Goal: Find specific page/section: Find specific page/section

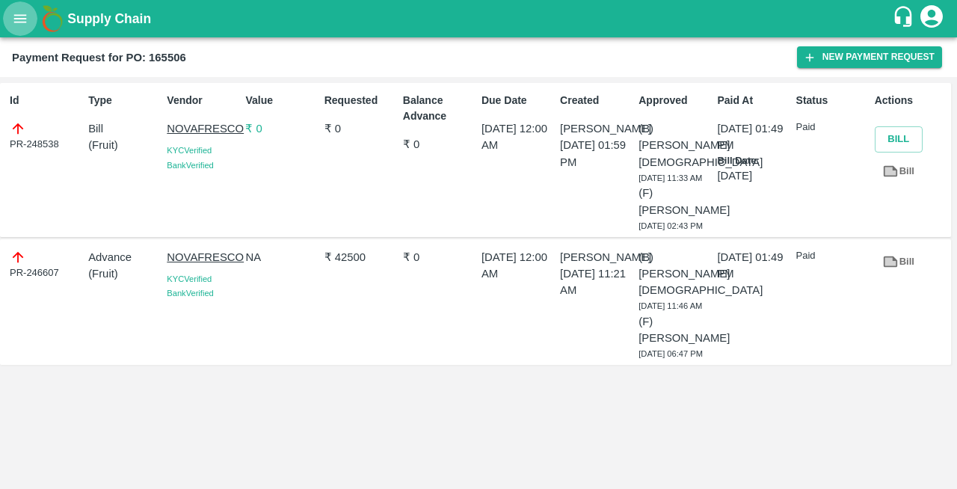
click at [22, 20] on icon "open drawer" at bounding box center [20, 18] width 16 height 16
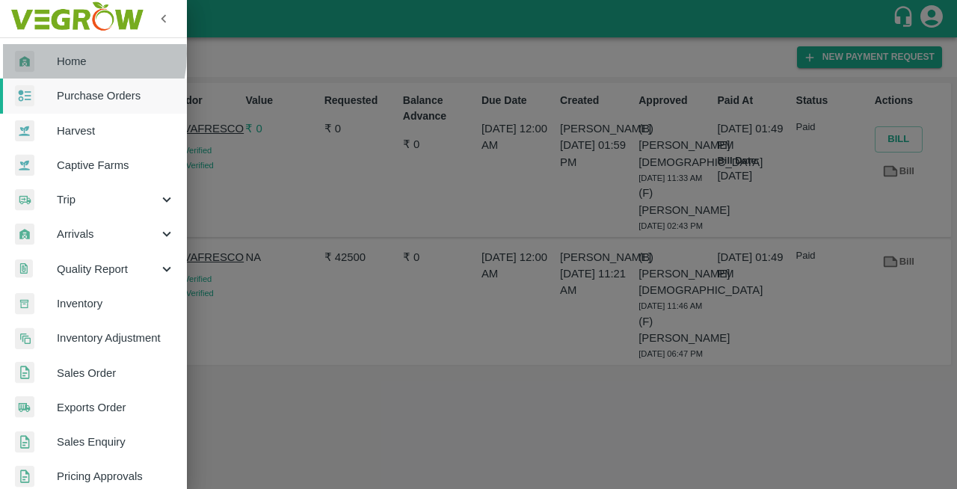
click at [57, 54] on span "Home" at bounding box center [116, 61] width 118 height 16
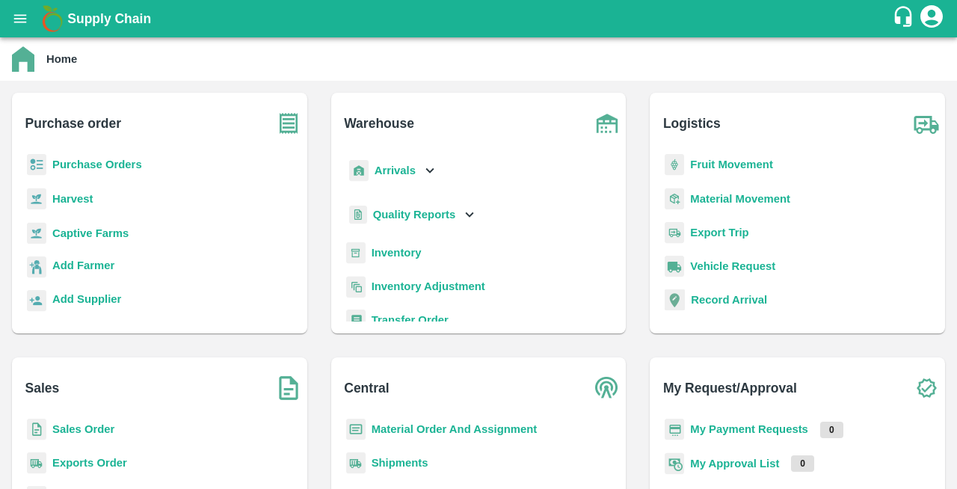
click at [76, 161] on b "Purchase Orders" at bounding box center [97, 165] width 90 height 12
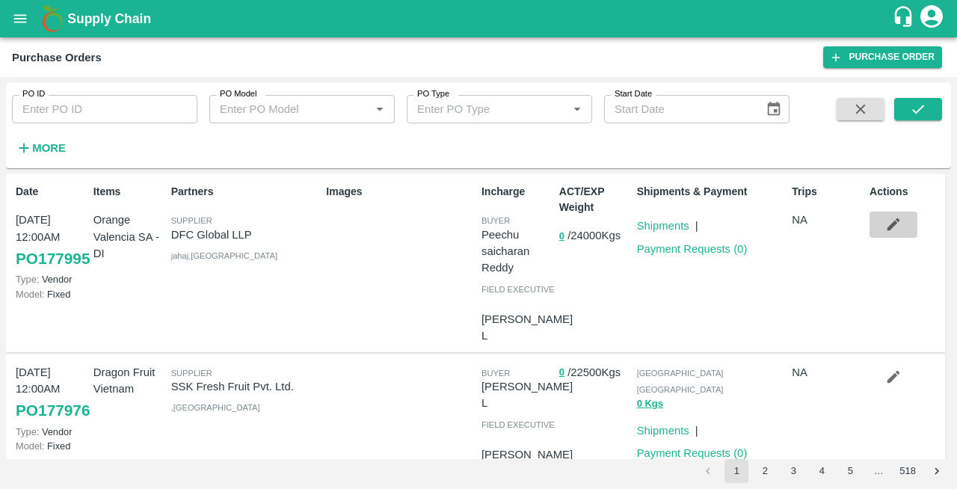
click at [894, 230] on icon "button" at bounding box center [893, 224] width 16 height 16
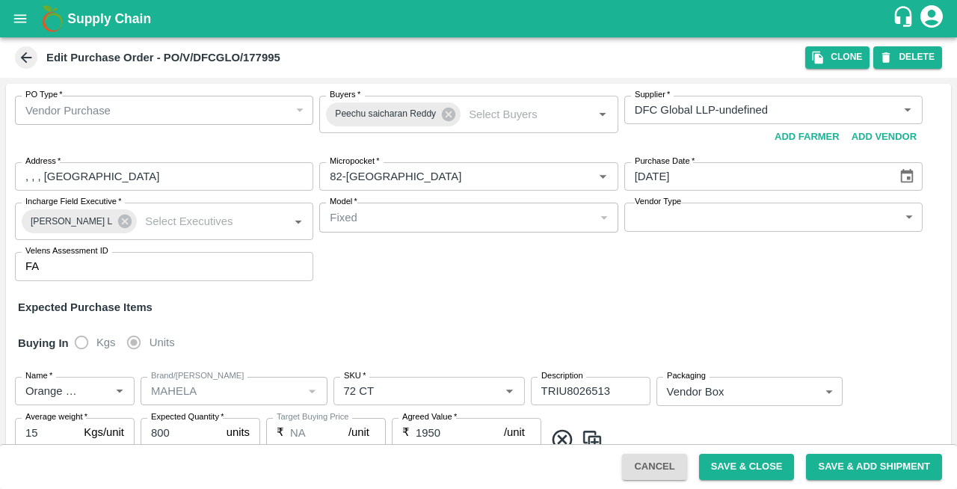
click at [27, 50] on icon at bounding box center [26, 57] width 16 height 16
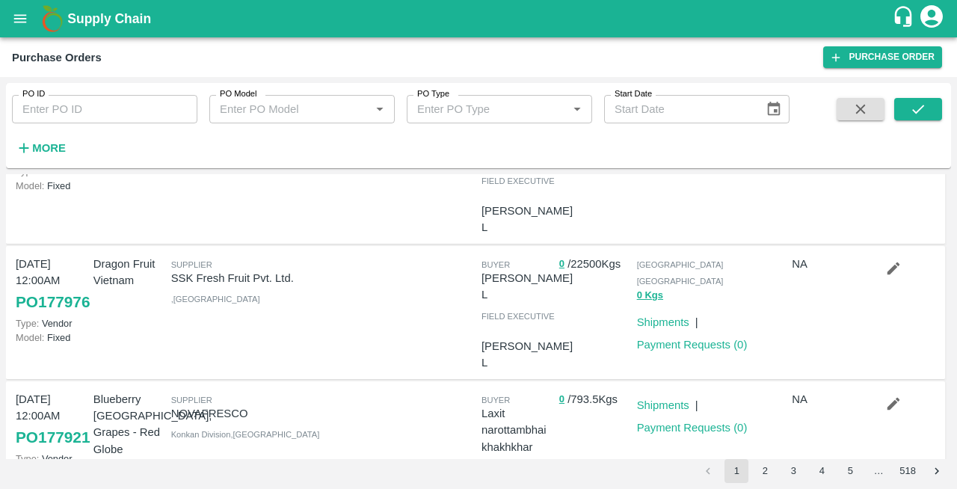
scroll to position [132, 0]
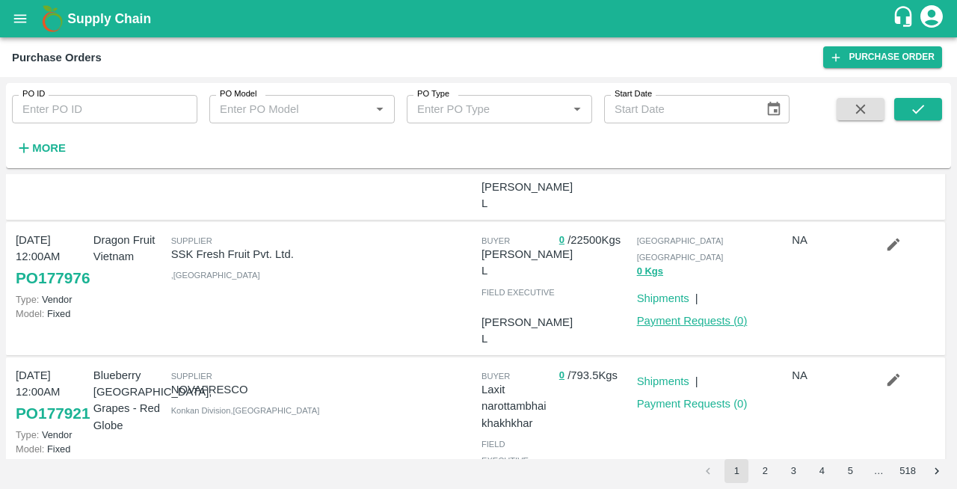
click at [695, 315] on link "Payment Requests ( 0 )" at bounding box center [692, 321] width 111 height 12
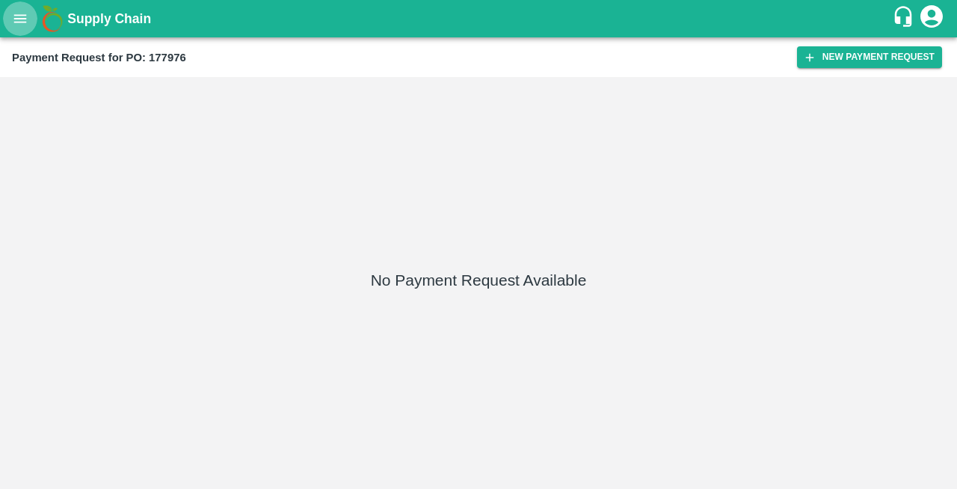
click at [24, 33] on button "open drawer" at bounding box center [20, 18] width 34 height 34
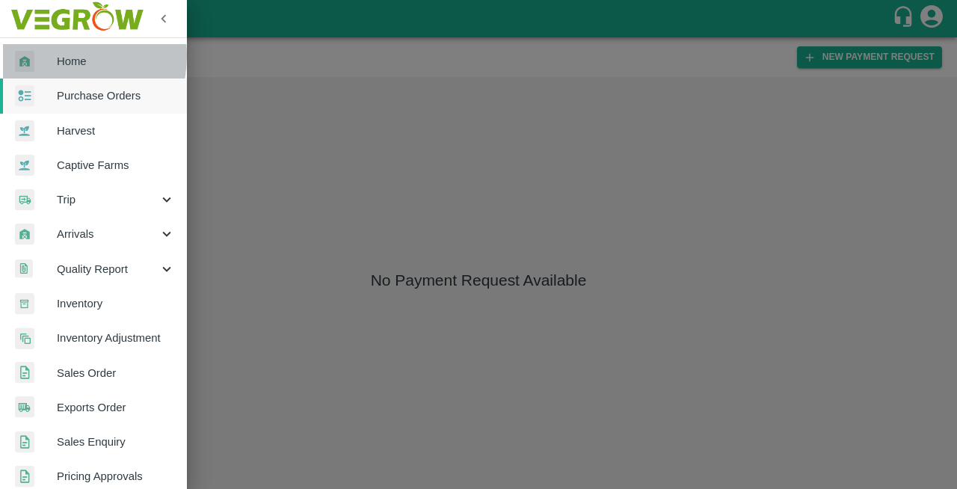
click at [57, 56] on span "Home" at bounding box center [116, 61] width 118 height 16
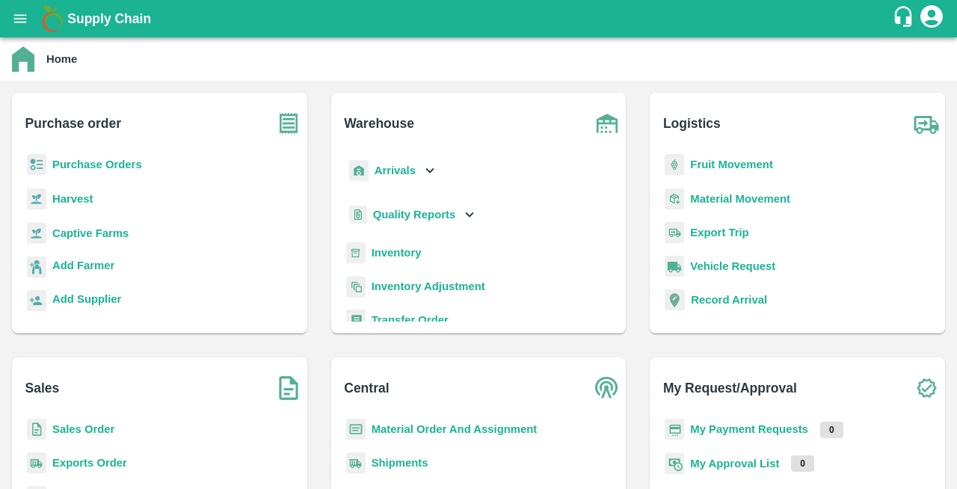
click at [101, 164] on b "Purchase Orders" at bounding box center [97, 165] width 90 height 12
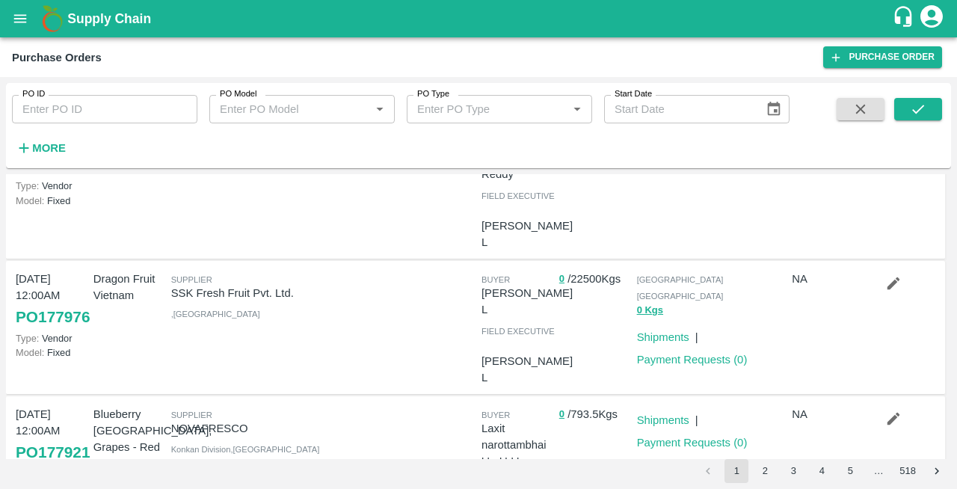
scroll to position [109, 0]
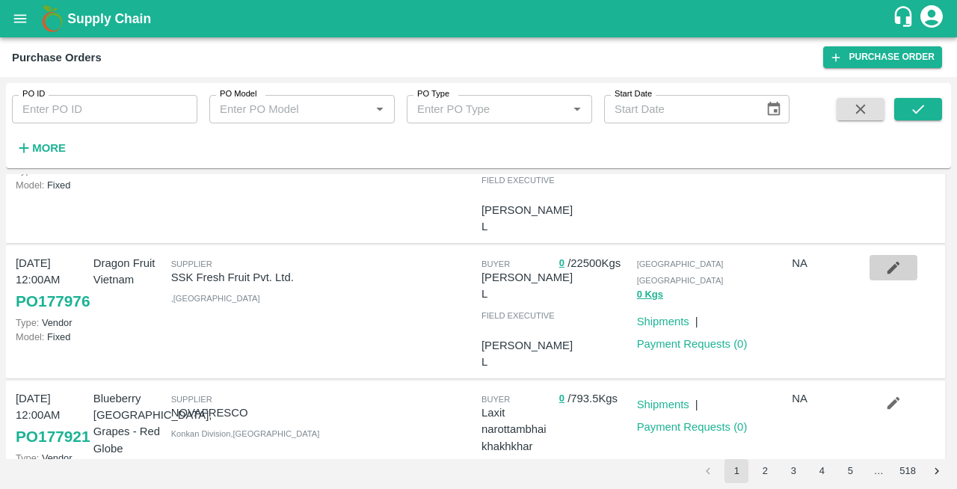
click at [889, 265] on icon "button" at bounding box center [893, 267] width 16 height 16
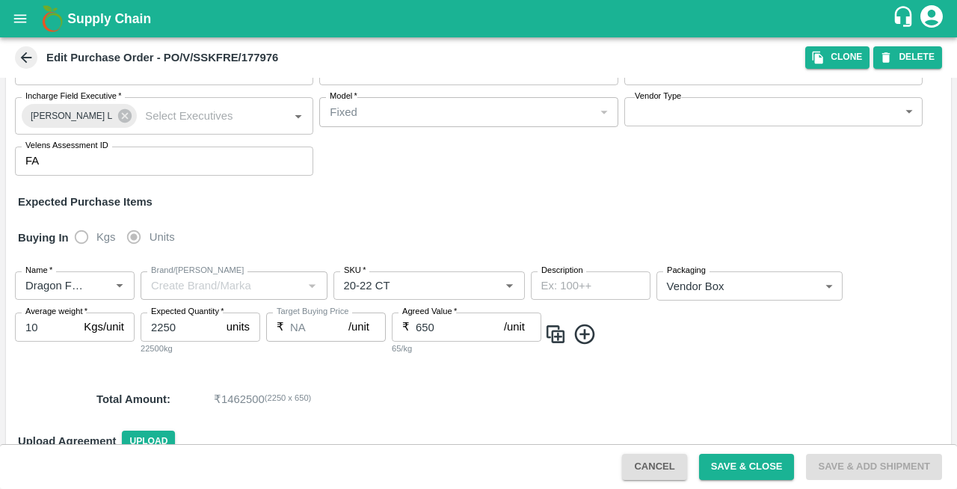
scroll to position [106, 0]
click at [20, 58] on icon at bounding box center [26, 57] width 16 height 16
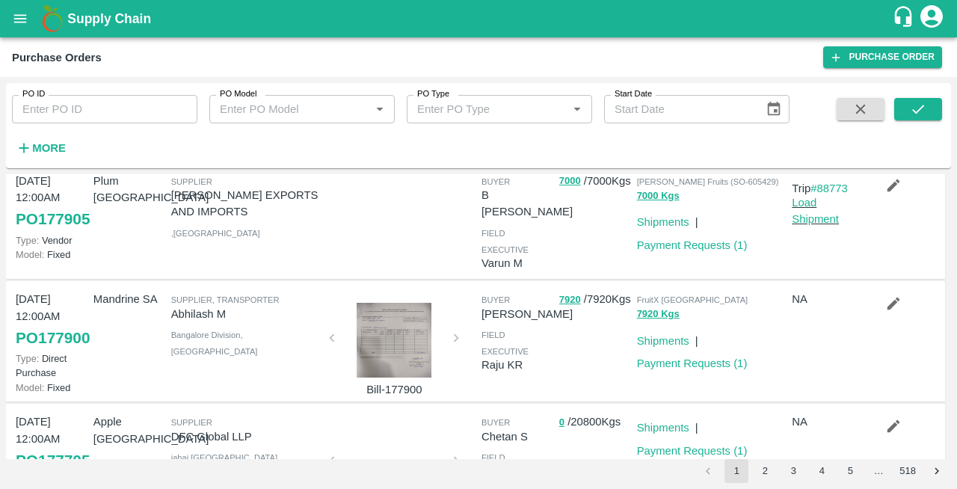
scroll to position [463, 0]
click at [393, 354] on div at bounding box center [394, 339] width 112 height 75
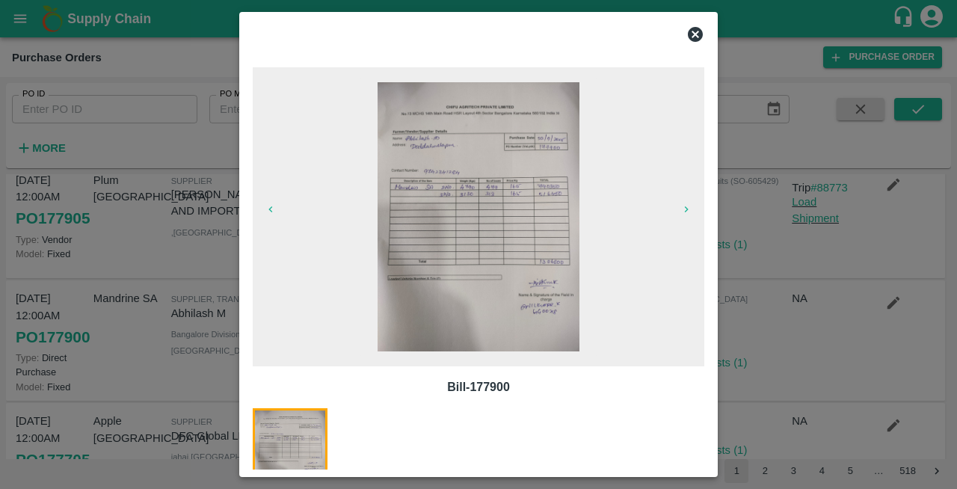
click at [466, 202] on img at bounding box center [479, 216] width 202 height 269
click at [694, 39] on icon at bounding box center [695, 34] width 15 height 15
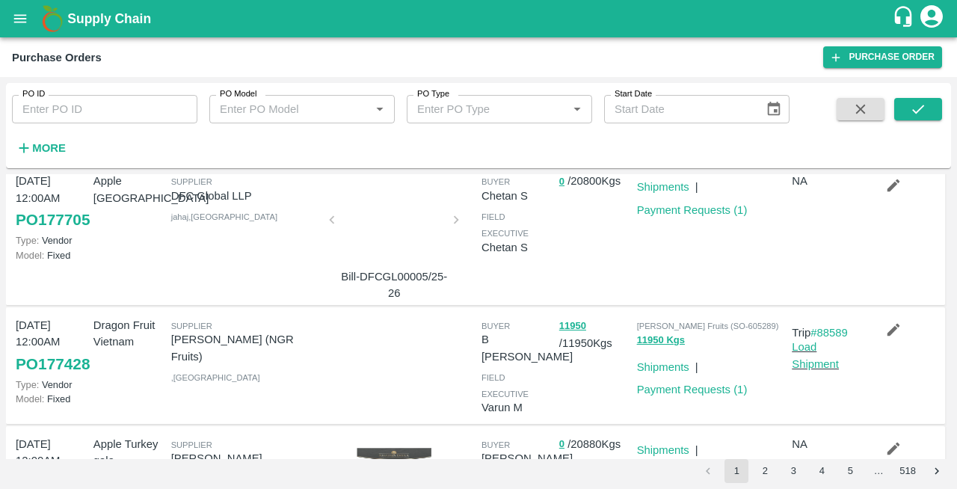
scroll to position [704, 0]
click at [381, 263] on div at bounding box center [394, 223] width 112 height 79
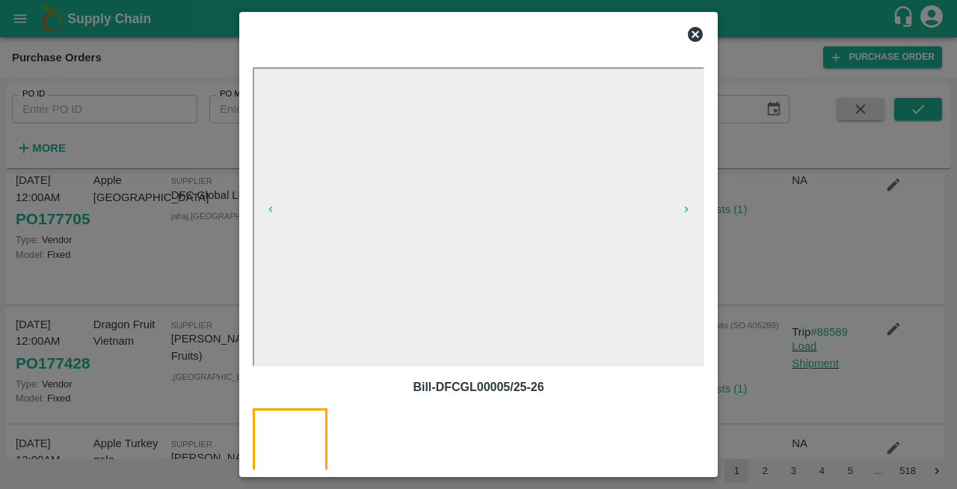
click at [697, 34] on icon at bounding box center [695, 34] width 15 height 15
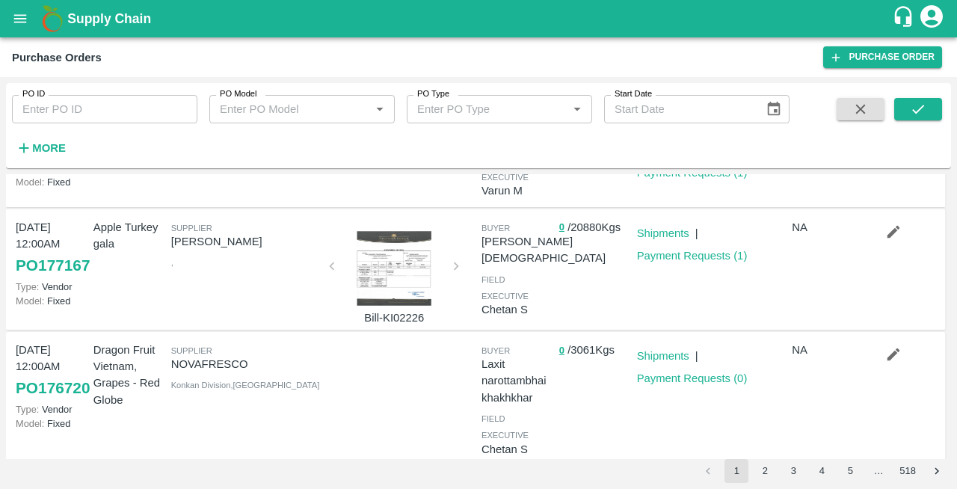
scroll to position [920, 0]
click at [390, 305] on div at bounding box center [394, 267] width 112 height 75
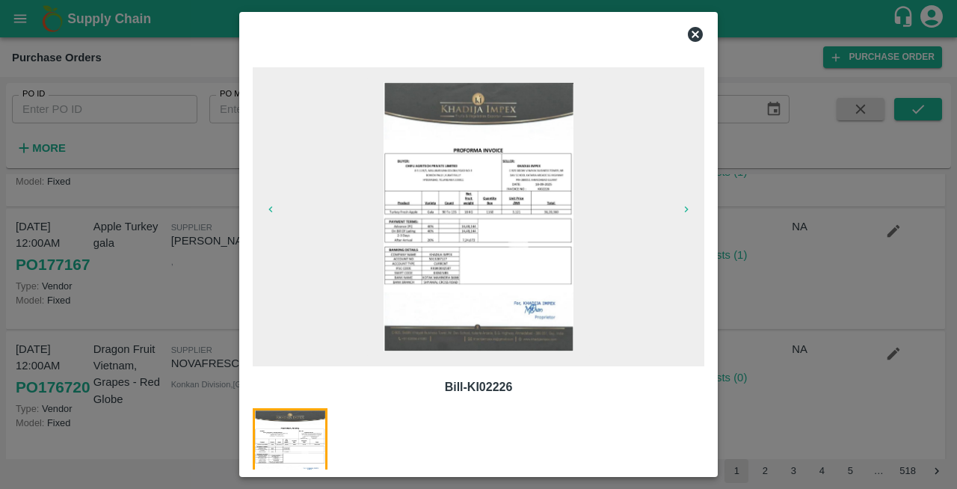
click at [458, 218] on img at bounding box center [479, 216] width 190 height 269
click at [695, 40] on icon at bounding box center [695, 34] width 15 height 15
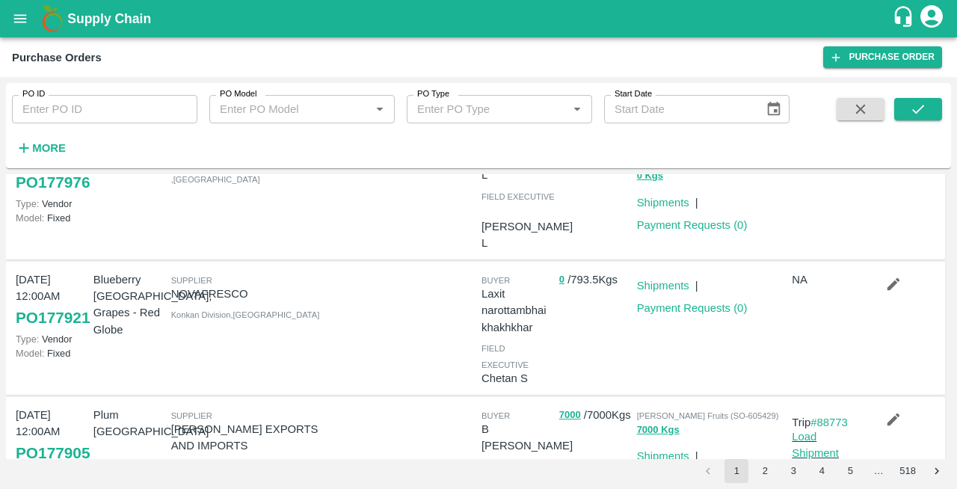
scroll to position [0, 0]
